Goal: Navigation & Orientation: Find specific page/section

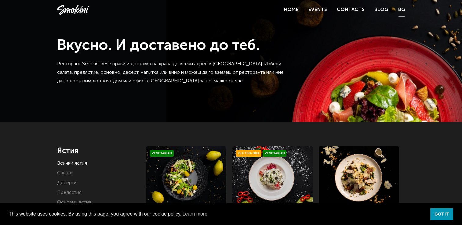
click at [402, 8] on link "BG" at bounding box center [401, 9] width 7 height 9
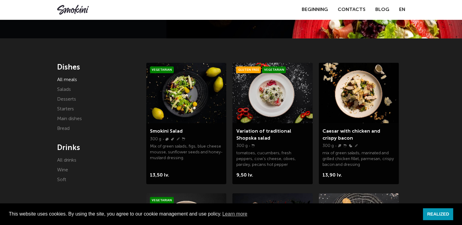
scroll to position [90, 0]
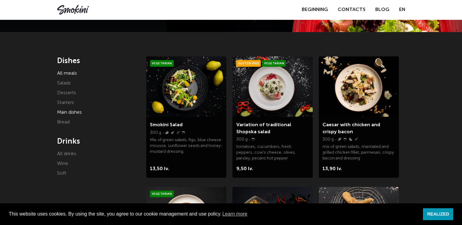
click at [77, 112] on link "Main dishes" at bounding box center [69, 112] width 25 height 5
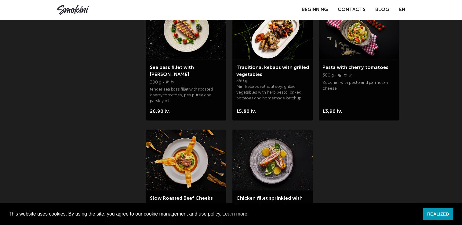
scroll to position [266, 0]
